Goal: Register for event/course

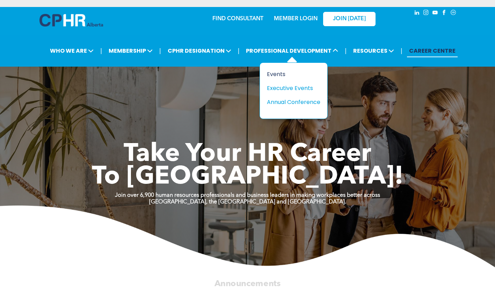
click at [285, 74] on div "Events" at bounding box center [291, 74] width 48 height 9
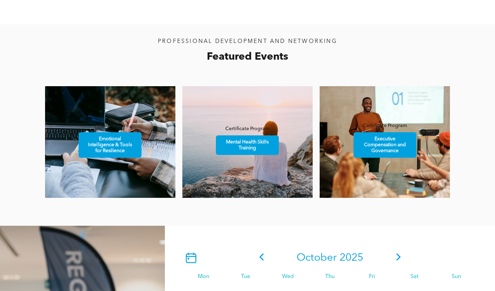
scroll to position [384, 0]
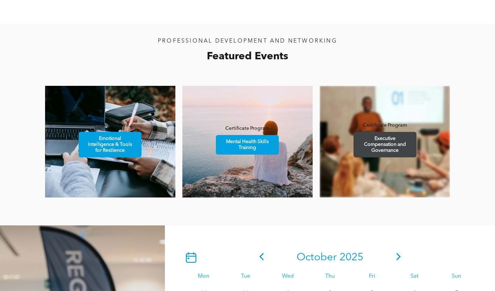
click at [398, 141] on span "Executive Compensation and Governance" at bounding box center [384, 144] width 61 height 25
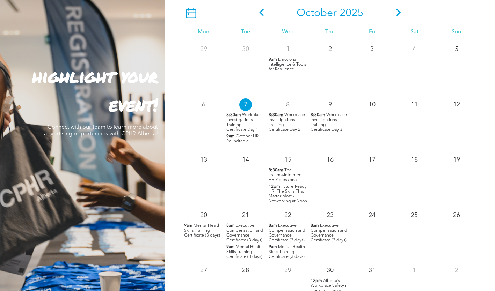
scroll to position [663, 0]
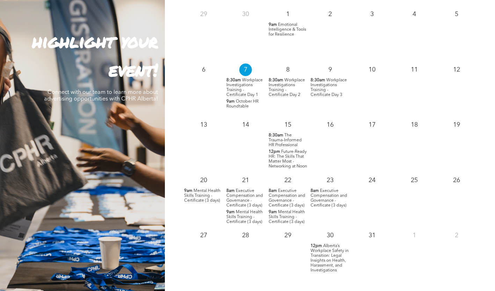
click at [246, 197] on span "Executive Compensation and Governance - Certificate (3 days)" at bounding box center [244, 198] width 37 height 19
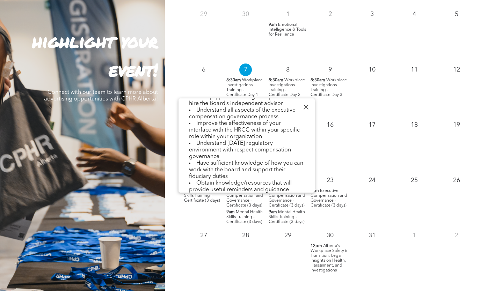
scroll to position [175, 0]
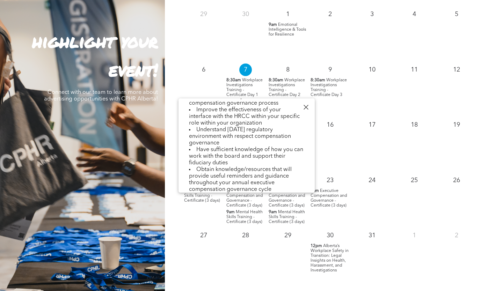
click at [191, 66] on div "6" at bounding box center [203, 68] width 42 height 15
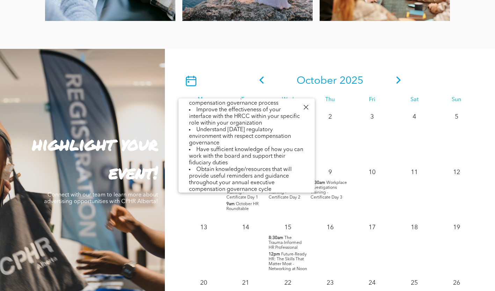
scroll to position [559, 0]
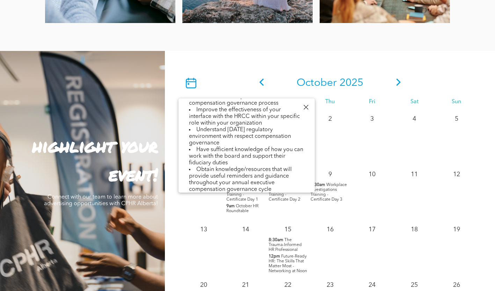
click at [399, 86] on icon at bounding box center [398, 82] width 10 height 7
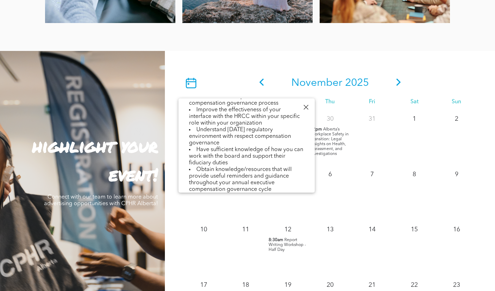
click at [257, 66] on div "[DATE] Mon Tue Wed Thu Fri Sat Sun 27 28 29 30 12pm" at bounding box center [330, 227] width 330 height 353
click at [305, 106] on div at bounding box center [305, 107] width 9 height 9
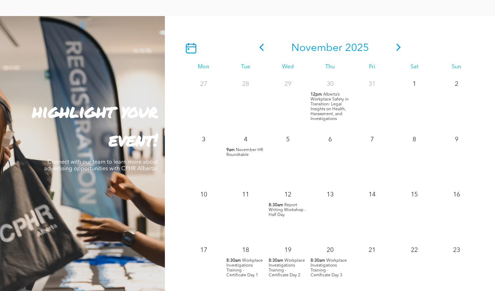
scroll to position [593, 0]
click at [397, 50] on icon at bounding box center [398, 47] width 5 height 7
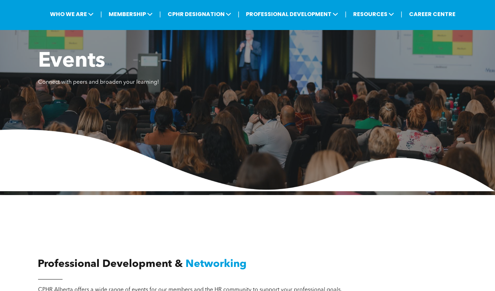
scroll to position [0, 0]
